Goal: Feedback & Contribution: Contribute content

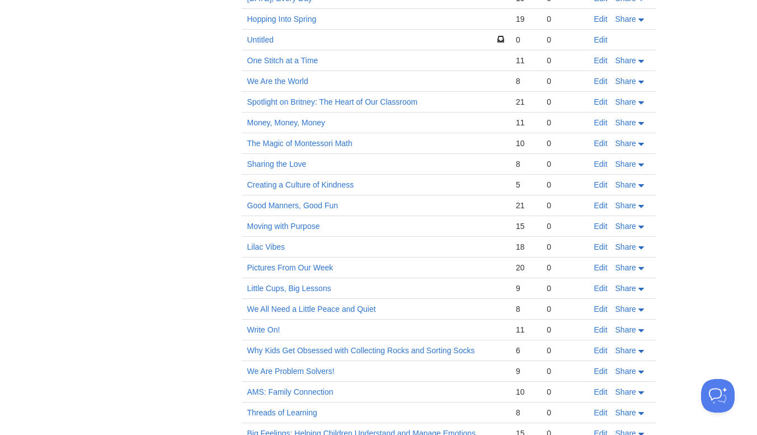
scroll to position [277, 0]
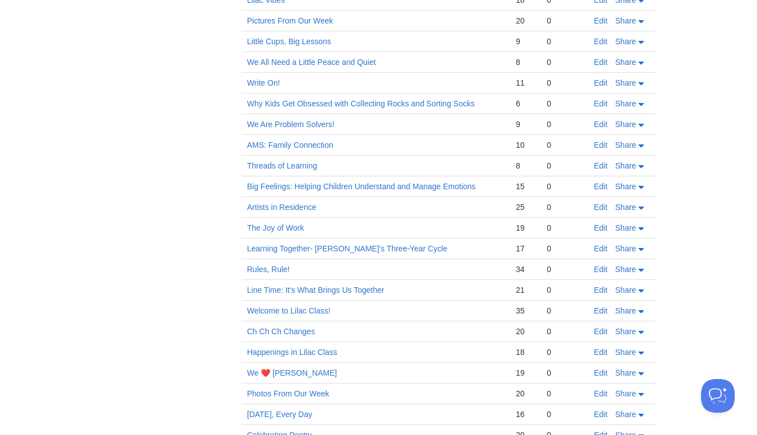
drag, startPoint x: 761, startPoint y: 111, endPoint x: 749, endPoint y: 326, distance: 215.9
click at [749, 326] on html "Dashboard Logout Signed in successfully. Signed in successfully. × Your Sites […" at bounding box center [378, 189] width 757 height 1423
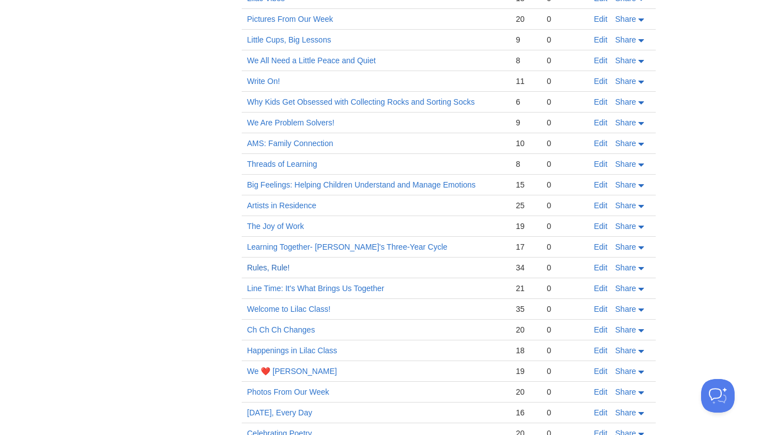
click at [260, 266] on link "Rules, Rule!" at bounding box center [268, 267] width 43 height 9
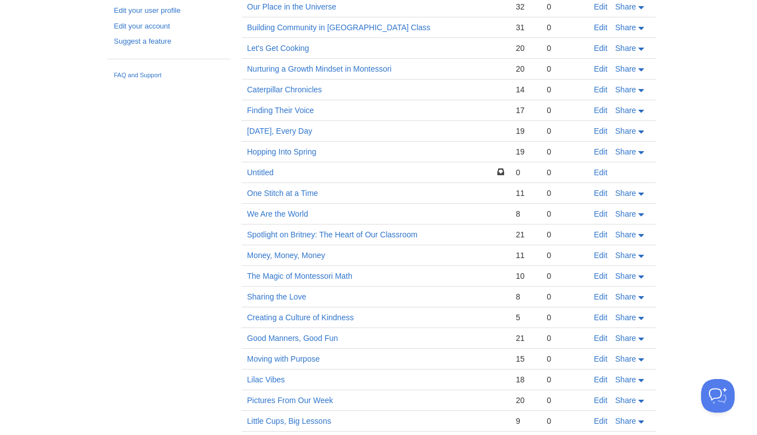
scroll to position [0, 0]
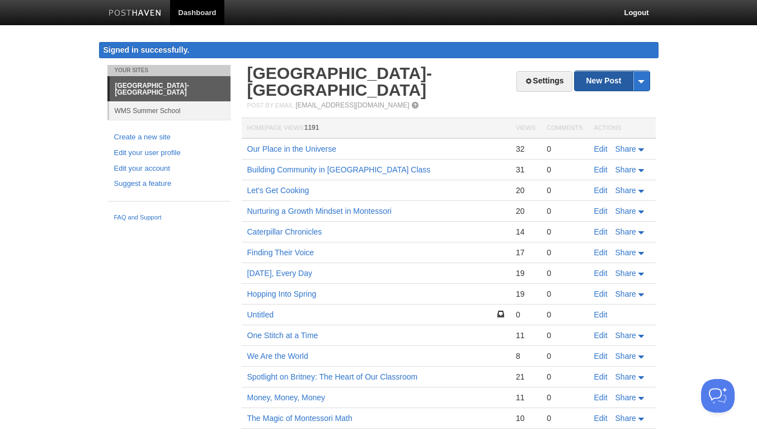
click at [615, 83] on link "New Post" at bounding box center [612, 81] width 74 height 20
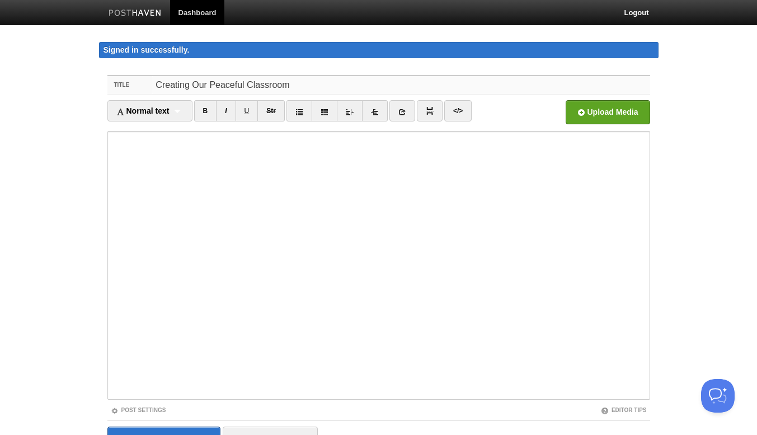
click at [206, 86] on input "Creating Our Peaceful Classroom" at bounding box center [401, 85] width 498 height 18
type input "Our Peaceful Classroom"
click at [111, 236] on iframe at bounding box center [378, 265] width 543 height 269
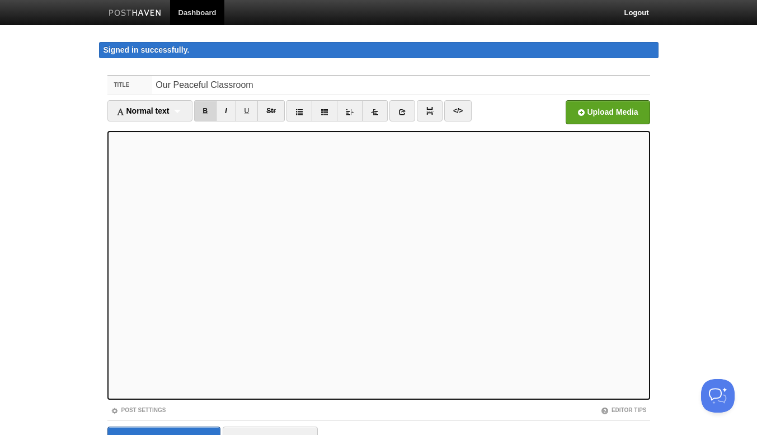
click at [207, 110] on link "B" at bounding box center [205, 110] width 23 height 21
click at [203, 113] on link "B" at bounding box center [205, 110] width 23 height 21
click at [230, 107] on link "I" at bounding box center [226, 110] width 20 height 21
click at [228, 109] on link "I" at bounding box center [226, 110] width 20 height 21
click at [232, 111] on link "I" at bounding box center [226, 110] width 20 height 21
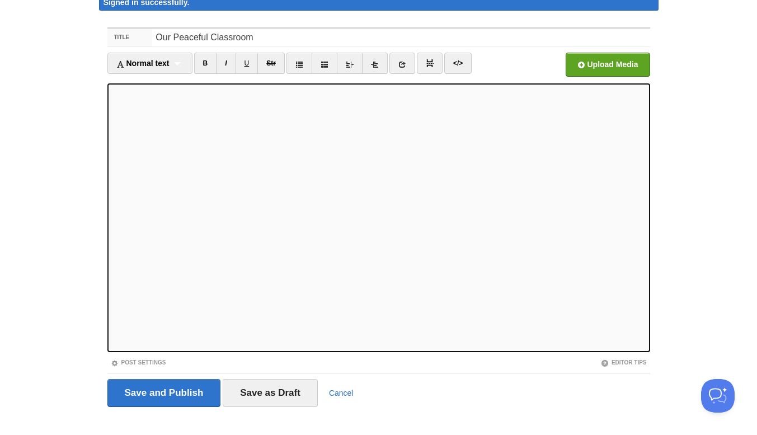
scroll to position [61, 0]
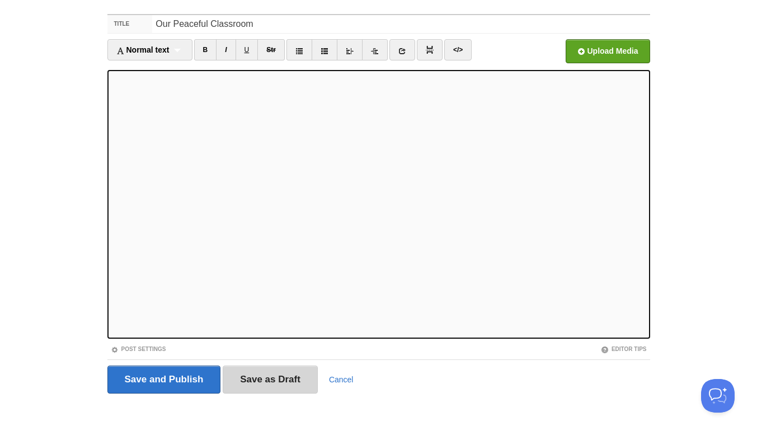
click at [260, 377] on input "Save as Draft" at bounding box center [270, 380] width 95 height 28
